Goal: Check status: Check status

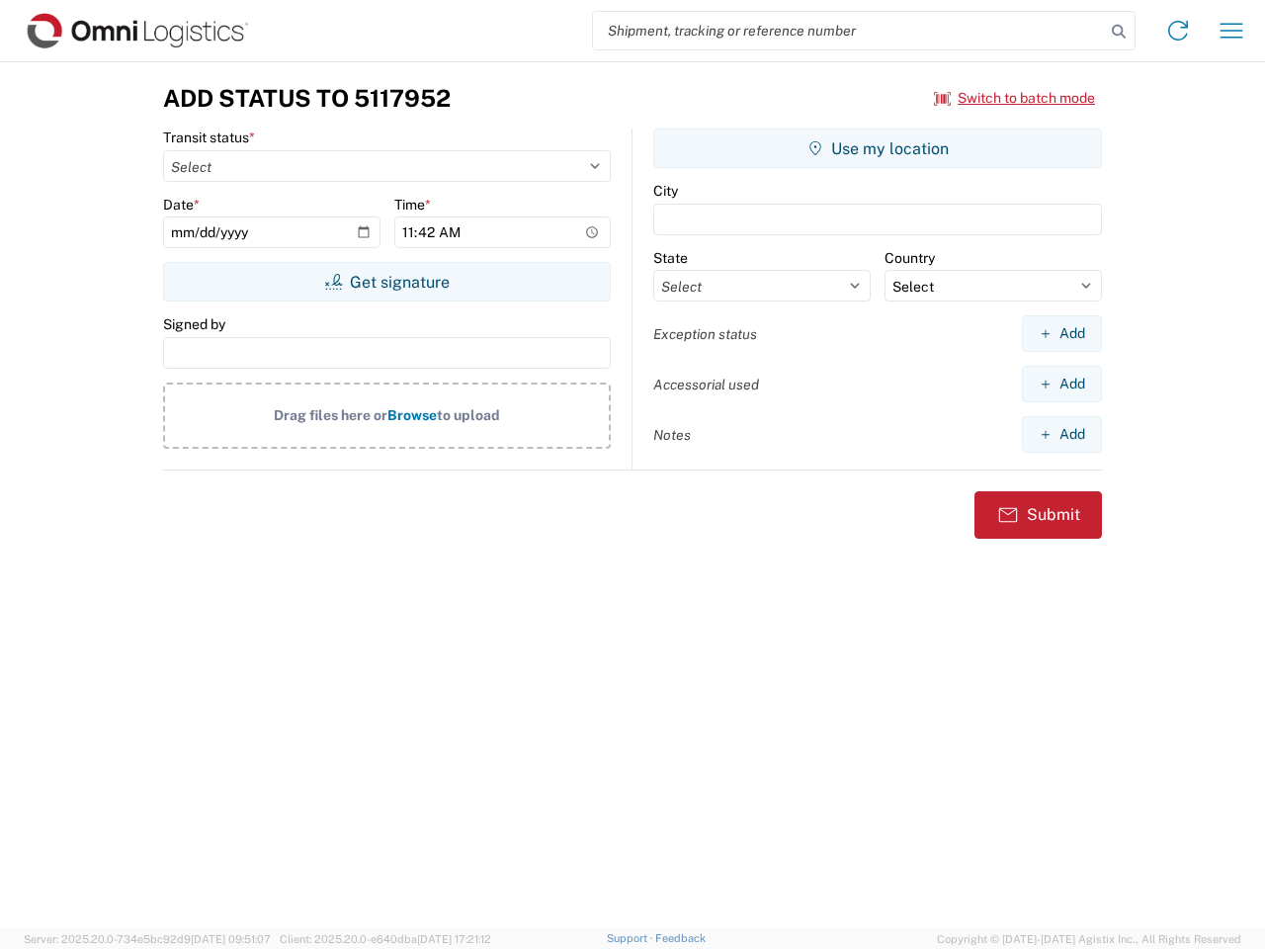
click at [849, 31] on input "search" at bounding box center [849, 31] width 512 height 38
click at [1119, 32] on icon at bounding box center [1119, 32] width 28 height 28
click at [1178, 31] on icon at bounding box center [1179, 31] width 32 height 32
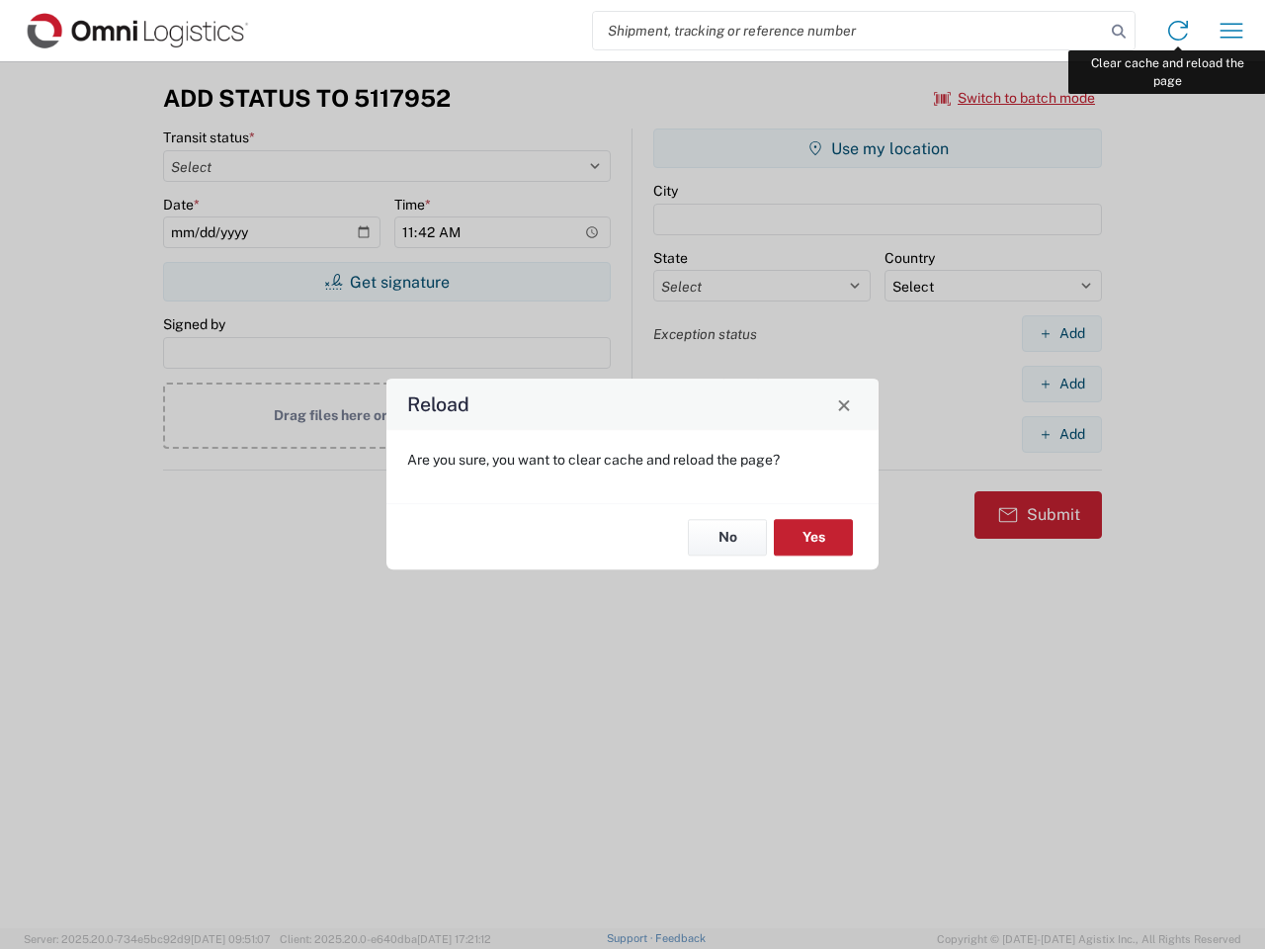
click at [1232, 31] on div "Reload Are you sure, you want to clear cache and reload the page? No Yes" at bounding box center [632, 474] width 1265 height 949
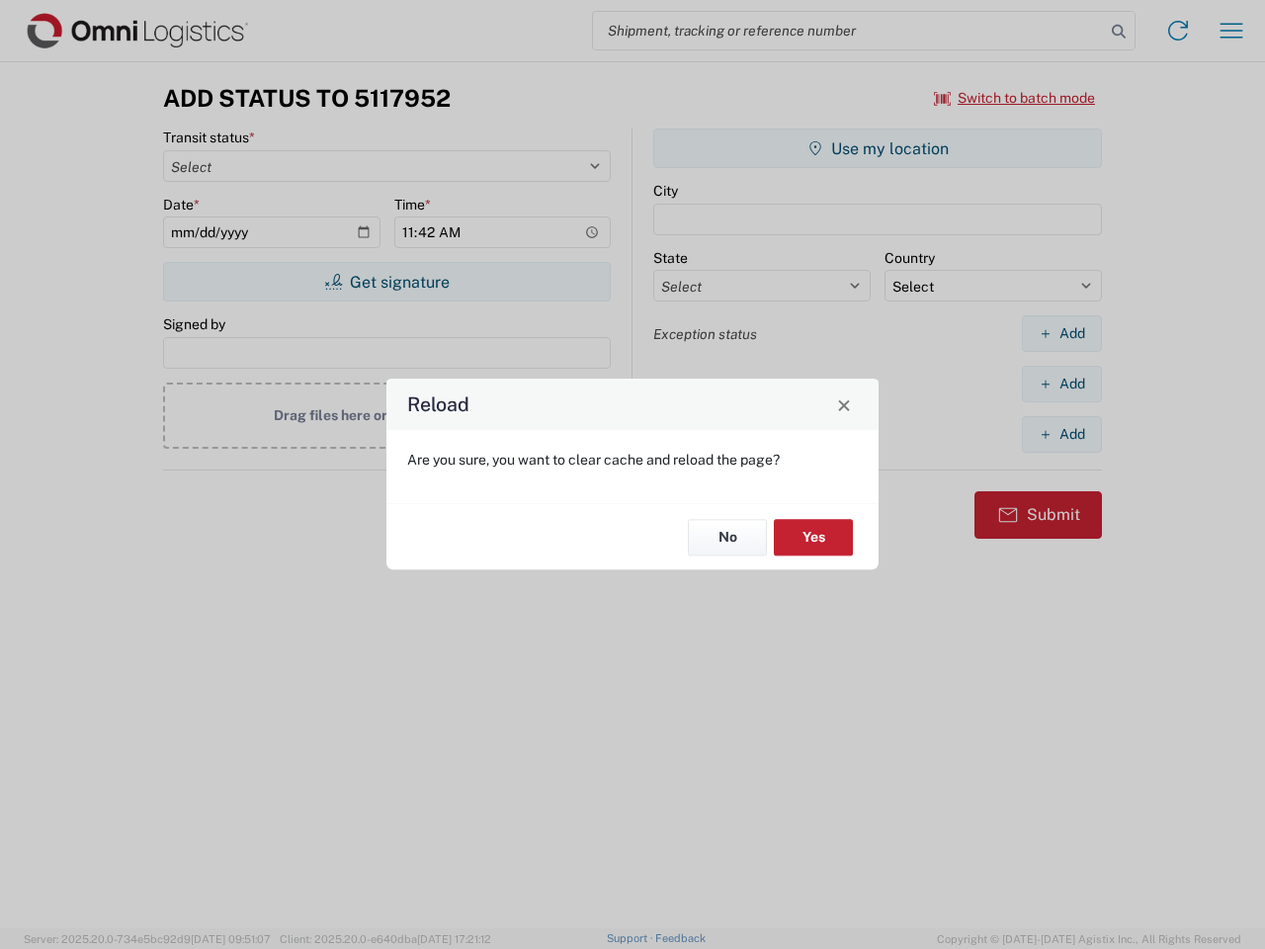
click at [1015, 98] on div "Reload Are you sure, you want to clear cache and reload the page? No Yes" at bounding box center [632, 474] width 1265 height 949
click at [387, 282] on div "Reload Are you sure, you want to clear cache and reload the page? No Yes" at bounding box center [632, 474] width 1265 height 949
click at [878, 148] on div "Reload Are you sure, you want to clear cache and reload the page? No Yes" at bounding box center [632, 474] width 1265 height 949
click at [1062, 333] on div "Reload Are you sure, you want to clear cache and reload the page? No Yes" at bounding box center [632, 474] width 1265 height 949
click at [1062, 384] on div "Reload Are you sure, you want to clear cache and reload the page? No Yes" at bounding box center [632, 474] width 1265 height 949
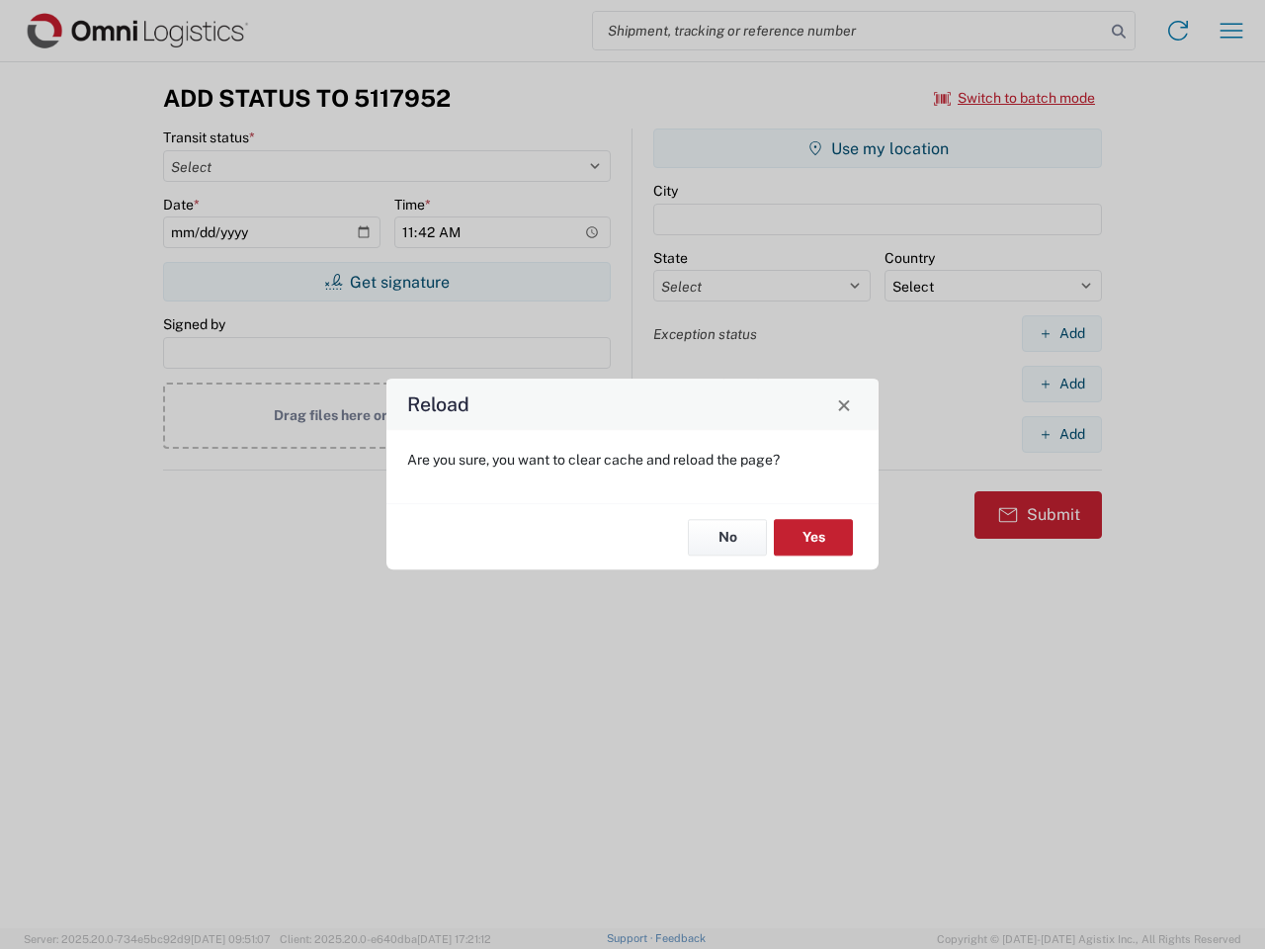
click at [1062, 434] on div "Reload Are you sure, you want to clear cache and reload the page? No Yes" at bounding box center [632, 474] width 1265 height 949
